Goal: Download file/media

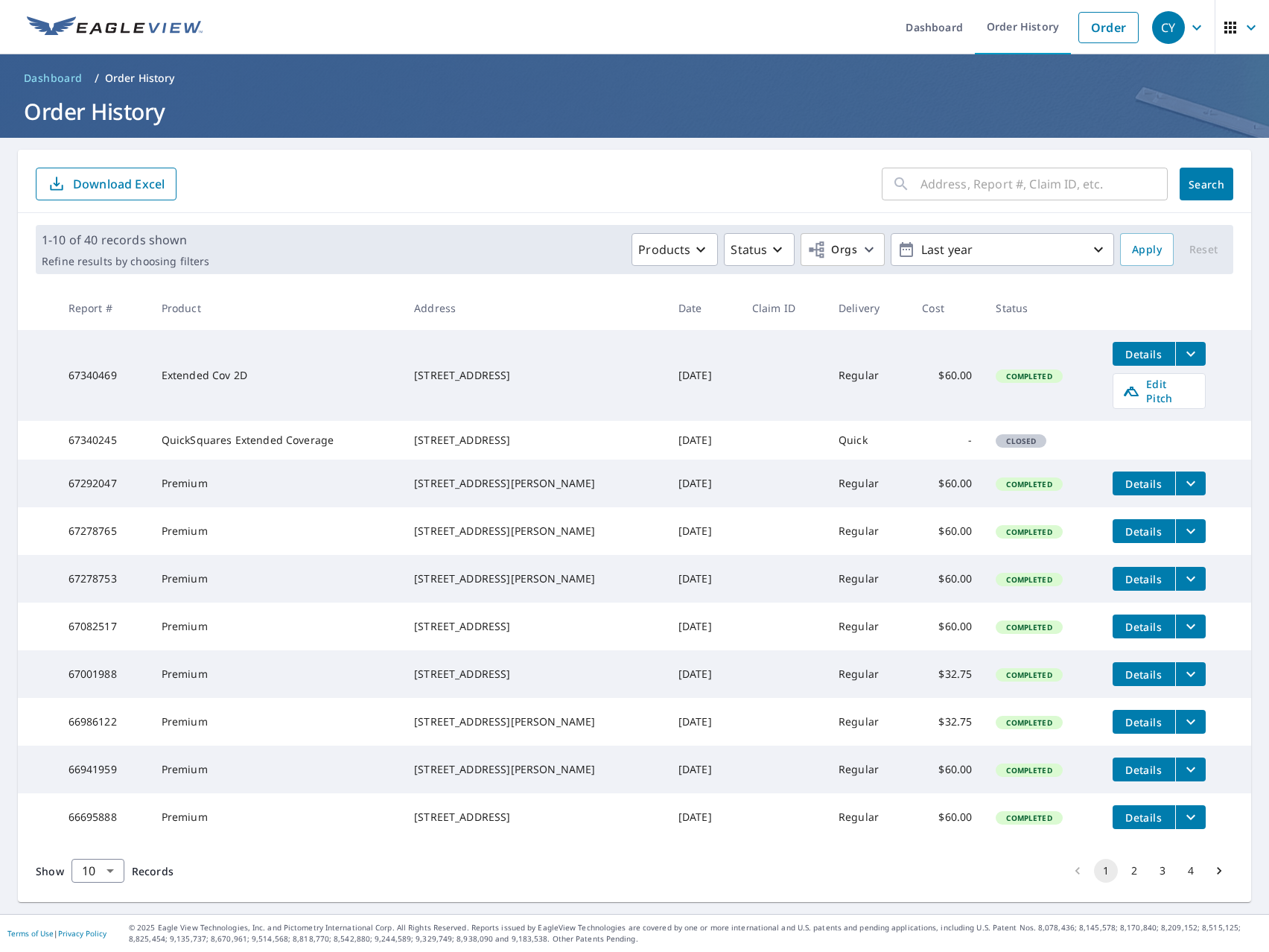
click at [1183, 348] on icon "filesDropdownBtn-67340469" at bounding box center [1191, 354] width 18 height 18
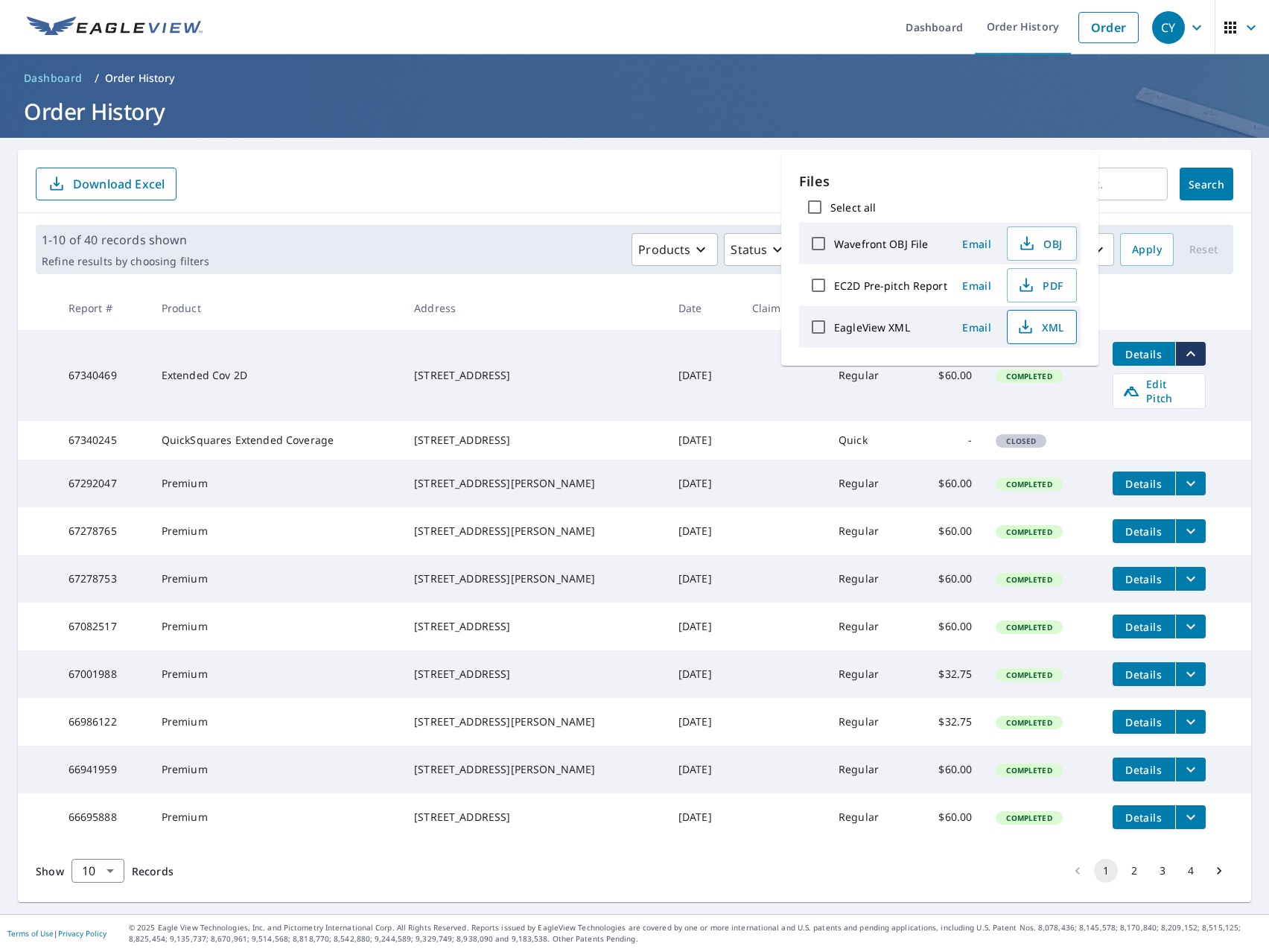
click at [1045, 325] on span "XML" at bounding box center [1040, 327] width 48 height 18
click at [1043, 249] on span "OBJ" at bounding box center [1040, 243] width 48 height 18
click at [722, 182] on form "​ Search Download Excel" at bounding box center [634, 184] width 1198 height 33
